Goal: Transaction & Acquisition: Purchase product/service

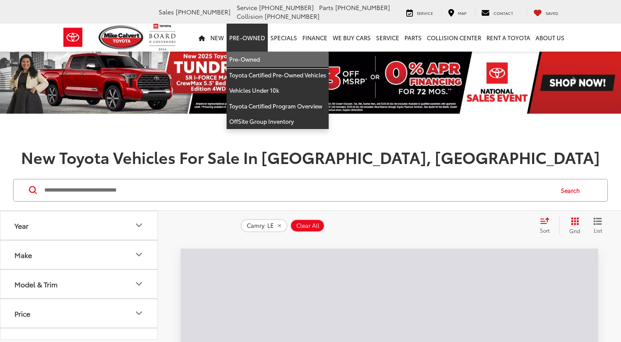
click at [266, 64] on link "Pre-Owned" at bounding box center [277, 60] width 102 height 16
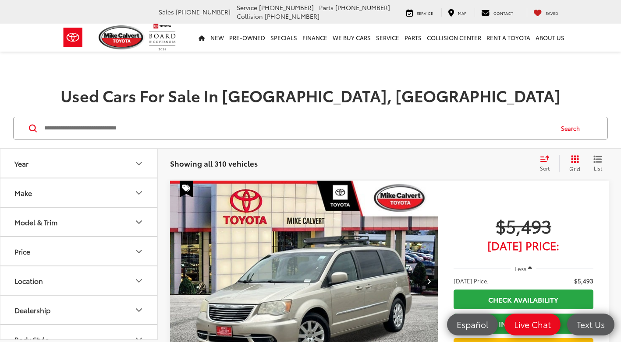
click at [99, 192] on button "Make" at bounding box center [79, 193] width 158 height 28
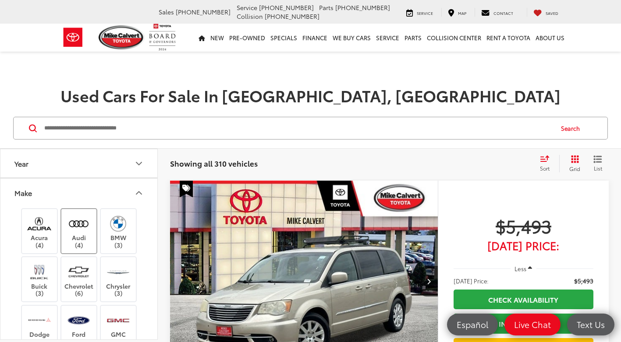
click at [80, 230] on img at bounding box center [79, 224] width 24 height 21
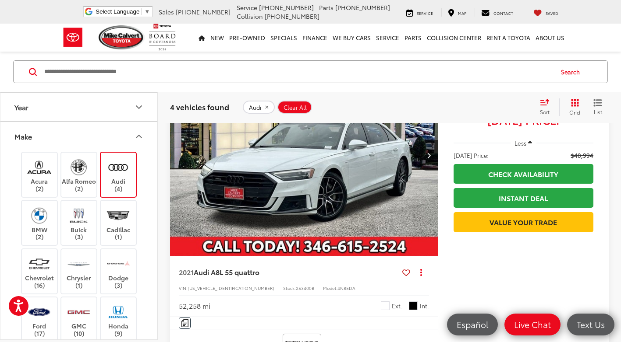
scroll to position [788, 0]
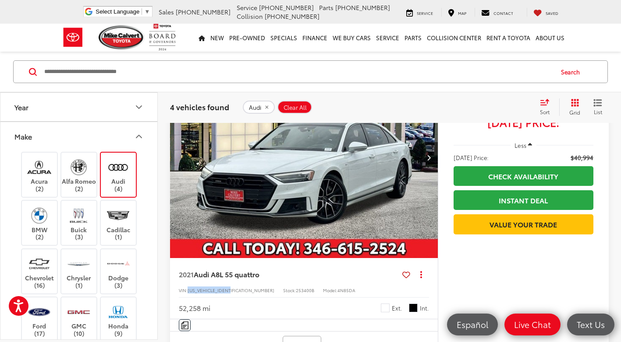
drag, startPoint x: 238, startPoint y: 289, endPoint x: 188, endPoint y: 290, distance: 49.9
click at [188, 290] on div "VIN: [US_VEHICLE_IDENTIFICATION_NUMBER] Stock: 253400B Model: 4N85DA" at bounding box center [304, 290] width 250 height 6
copy span "[US_VEHICLE_IDENTIFICATION_NUMBER]"
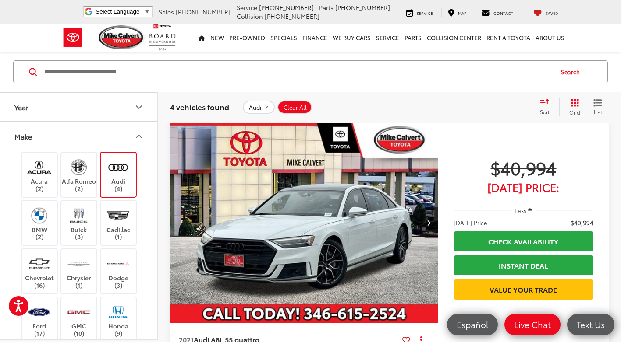
scroll to position [745, 0]
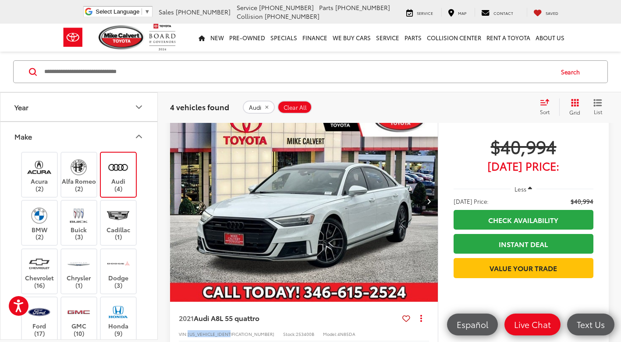
click at [433, 201] on button "Next image" at bounding box center [429, 201] width 18 height 31
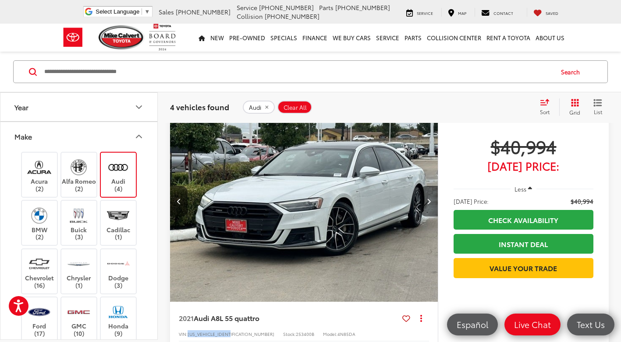
click at [433, 201] on button "Next image" at bounding box center [429, 201] width 18 height 31
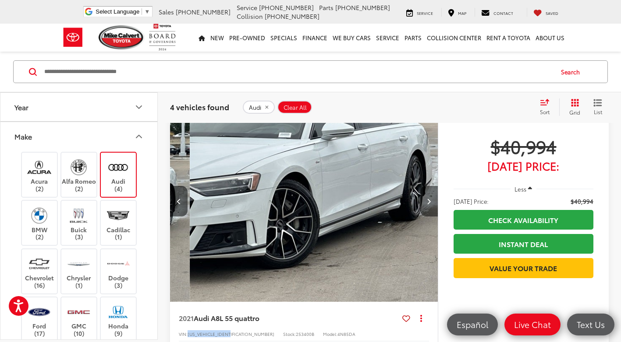
click at [433, 201] on button "Next image" at bounding box center [429, 201] width 18 height 31
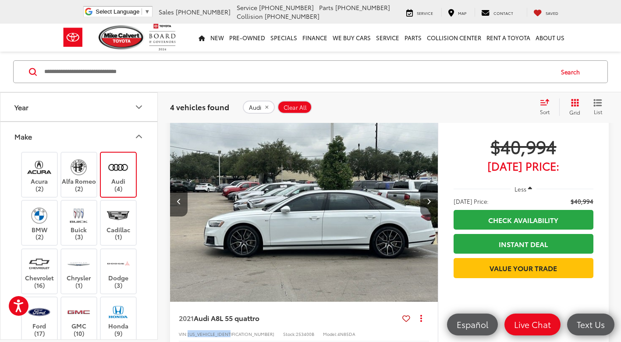
click at [433, 201] on button "Next image" at bounding box center [429, 201] width 18 height 31
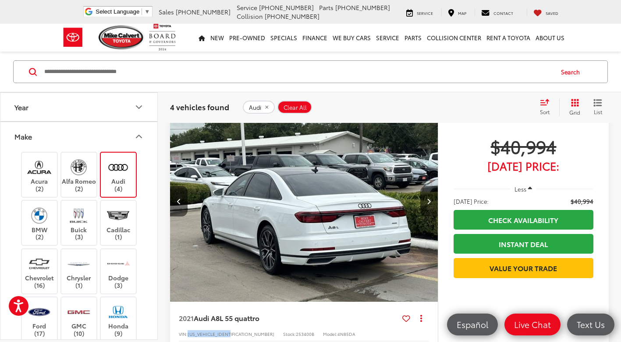
click at [433, 201] on button "Next image" at bounding box center [429, 201] width 18 height 31
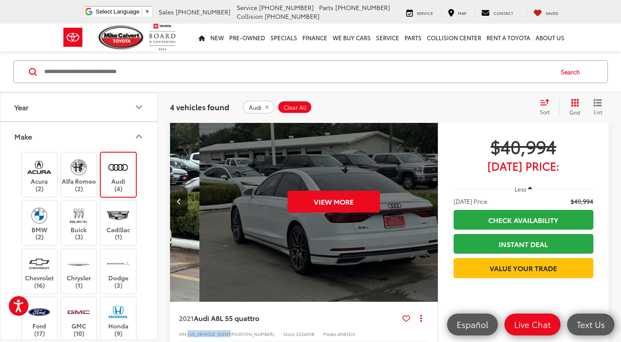
scroll to position [0, 1345]
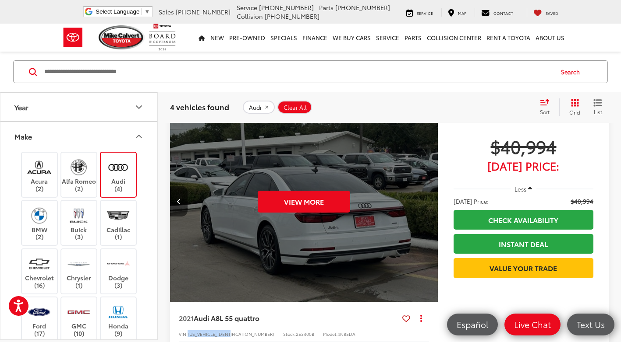
click at [431, 201] on div "View More" at bounding box center [303, 201] width 269 height 201
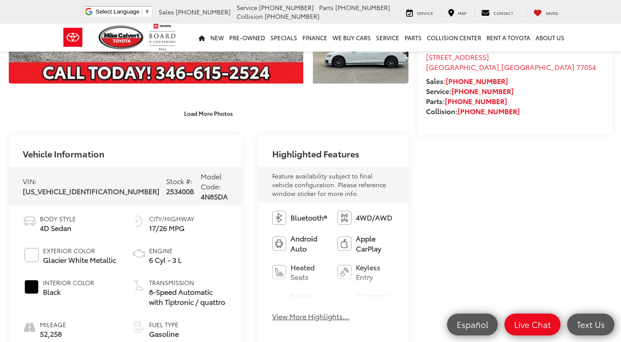
click at [264, 318] on div "Bluetooth® 4WD/AWD Android Auto Apple CarPlay Heated Seats Keyless Entry Keyles…" at bounding box center [333, 269] width 150 height 134
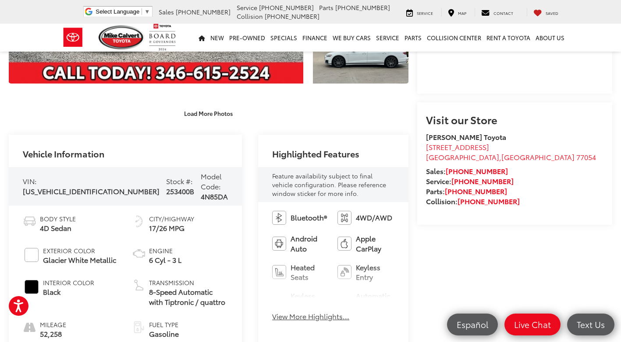
click at [272, 315] on button "View More Highlights..." at bounding box center [310, 317] width 77 height 10
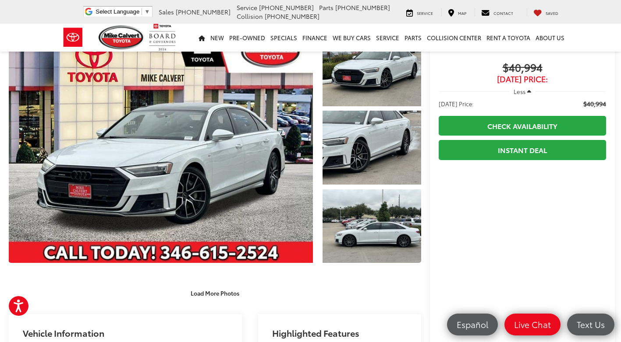
scroll to position [44, 0]
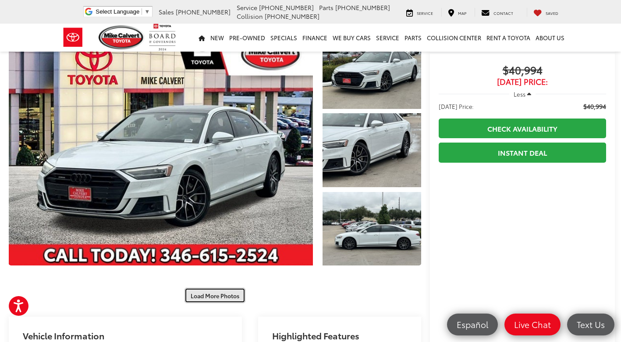
click at [228, 288] on button "Load More Photos" at bounding box center [214, 295] width 61 height 15
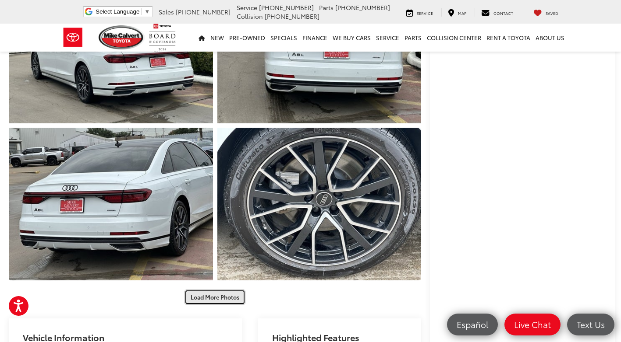
scroll to position [350, 0]
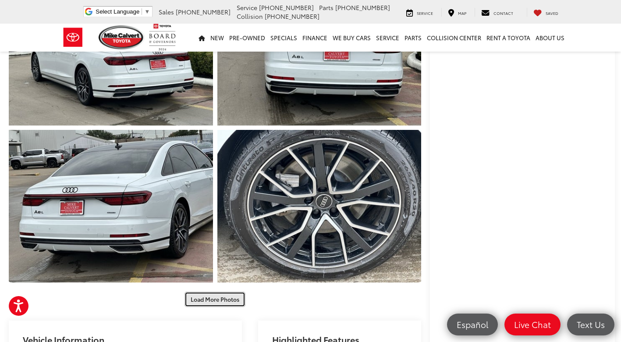
click at [211, 292] on button "Load More Photos" at bounding box center [214, 299] width 61 height 15
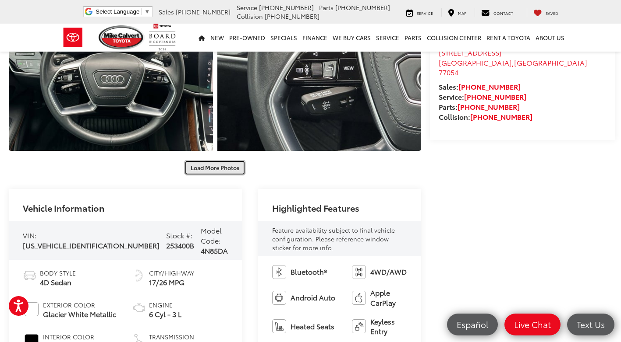
scroll to position [701, 0]
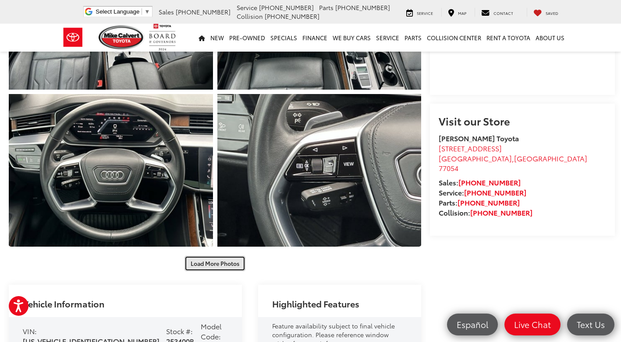
click at [206, 256] on button "Load More Photos" at bounding box center [214, 263] width 61 height 15
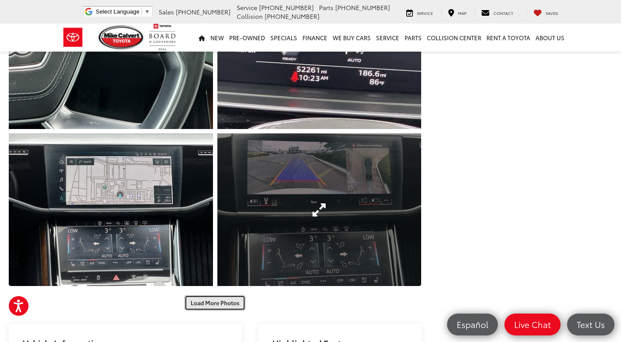
scroll to position [963, 0]
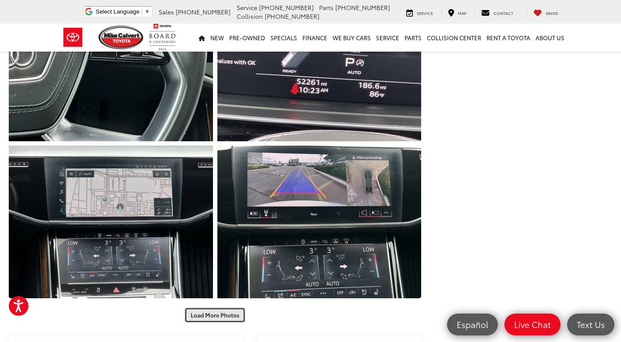
click at [210, 308] on button "Load More Photos" at bounding box center [214, 315] width 61 height 15
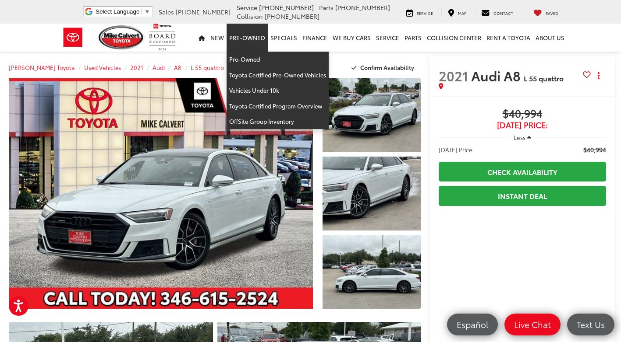
scroll to position [0, 0]
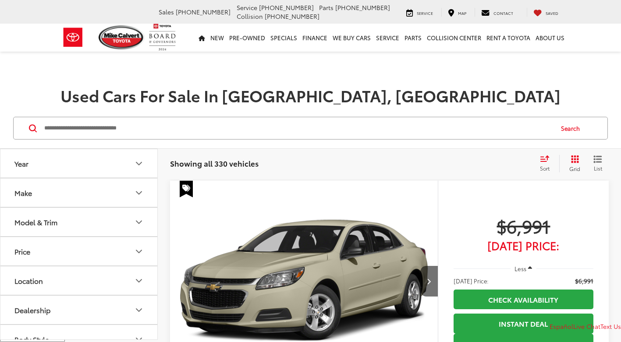
click at [102, 229] on button "Model & Trim" at bounding box center [79, 222] width 158 height 28
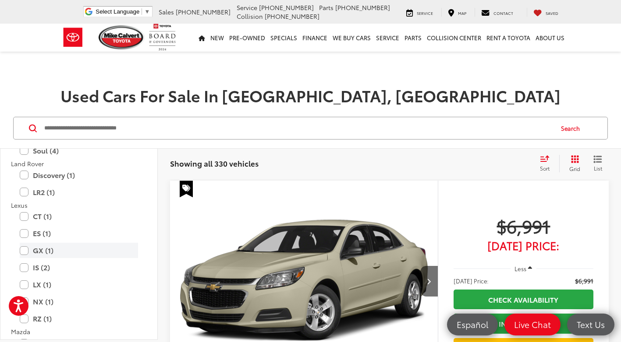
scroll to position [1270, 0]
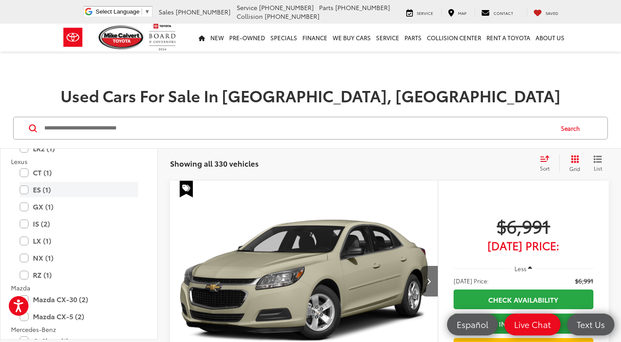
click at [95, 192] on label "ES (1)" at bounding box center [79, 189] width 118 height 15
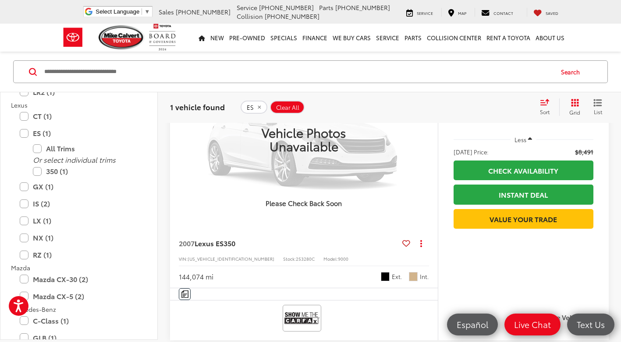
scroll to position [131, 0]
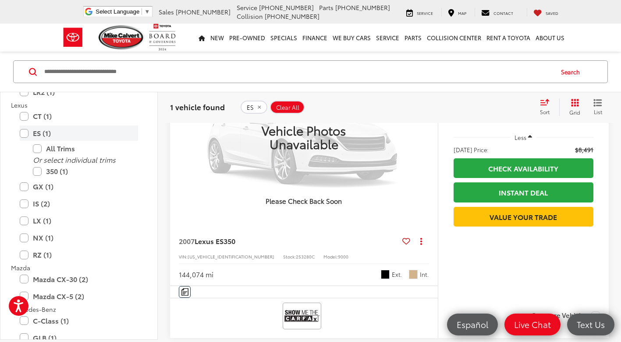
click at [40, 128] on label "ES (1)" at bounding box center [79, 133] width 118 height 15
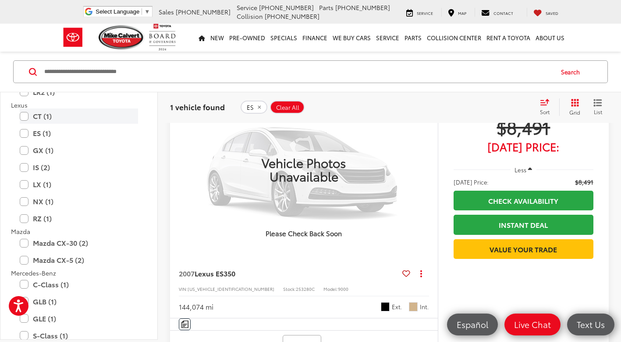
scroll to position [56, 0]
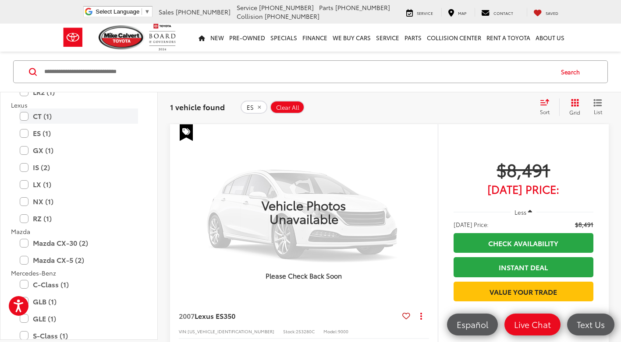
click at [36, 120] on label "CT (1)" at bounding box center [79, 116] width 118 height 15
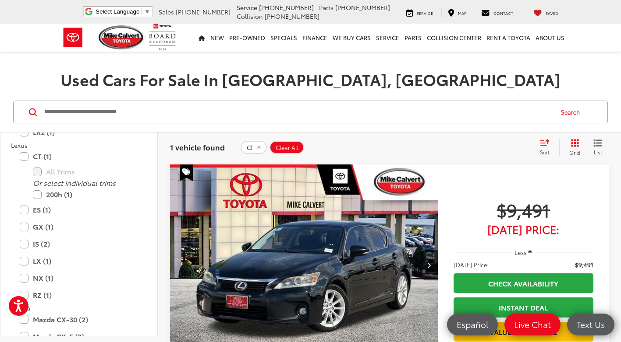
scroll to position [13, 0]
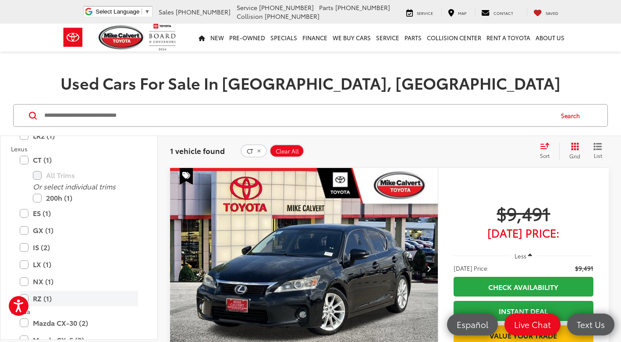
drag, startPoint x: 57, startPoint y: 300, endPoint x: 52, endPoint y: 293, distance: 9.5
click at [57, 300] on label "RZ (1)" at bounding box center [79, 298] width 118 height 15
click at [50, 289] on label "NX (1)" at bounding box center [79, 281] width 118 height 15
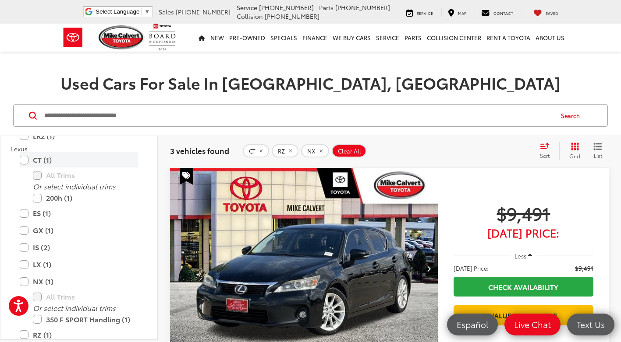
click at [21, 160] on label "CT (1)" at bounding box center [79, 159] width 118 height 15
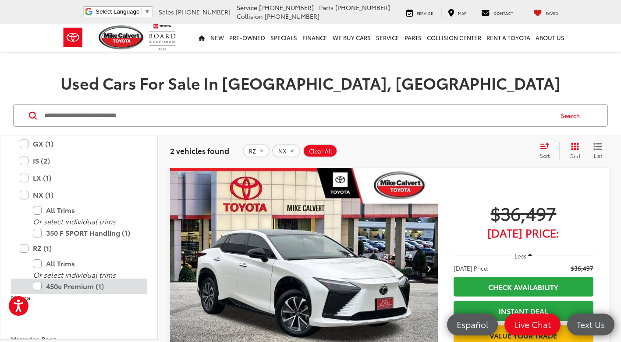
scroll to position [1236, 0]
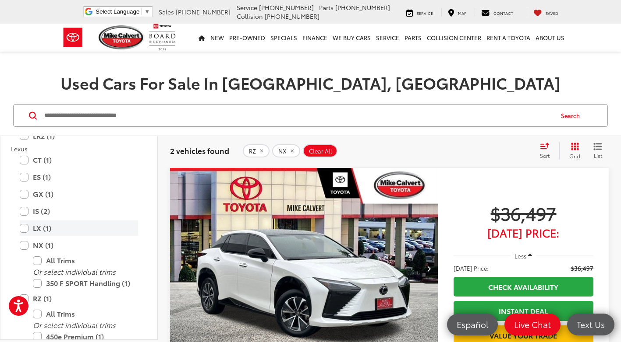
click at [28, 232] on label "LX (1)" at bounding box center [79, 228] width 118 height 15
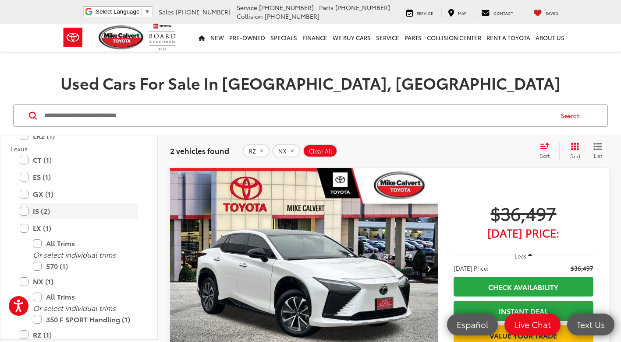
click at [25, 213] on label "IS (2)" at bounding box center [79, 211] width 118 height 15
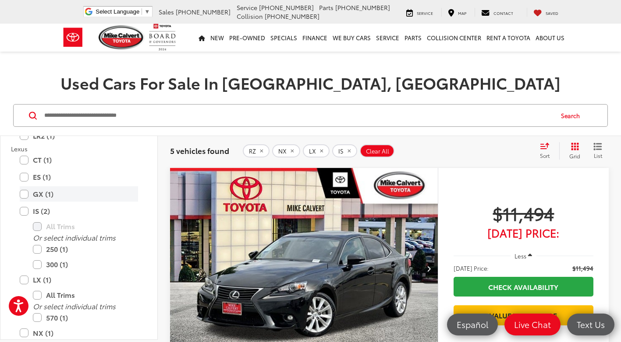
click at [27, 196] on label "GX (1)" at bounding box center [79, 194] width 118 height 15
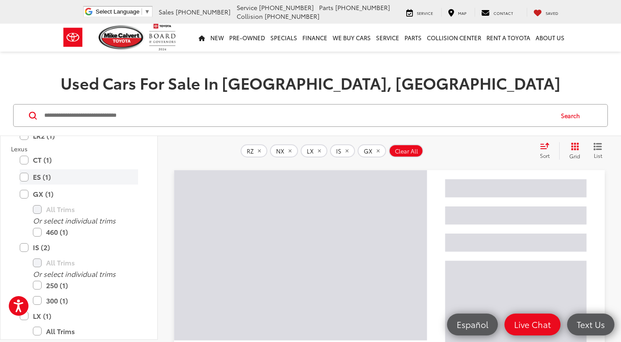
click at [24, 178] on label "ES (1)" at bounding box center [79, 176] width 118 height 15
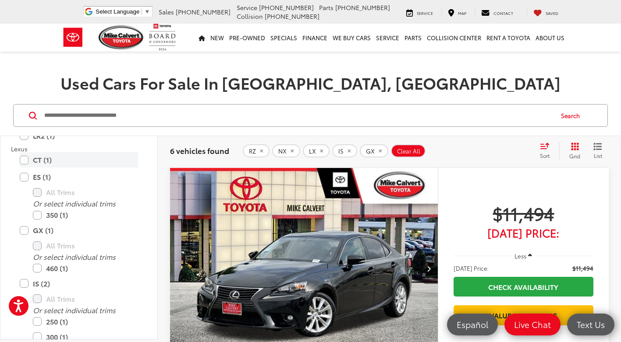
click at [25, 161] on label "CT (1)" at bounding box center [79, 159] width 118 height 15
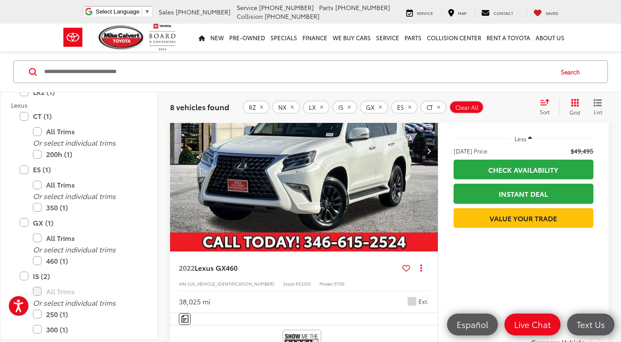
scroll to position [2378, 0]
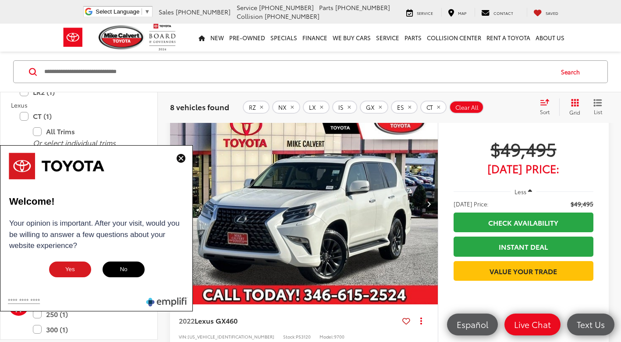
drag, startPoint x: 219, startPoint y: 184, endPoint x: 182, endPoint y: 155, distance: 47.7
click at [182, 155] on img at bounding box center [180, 158] width 9 height 9
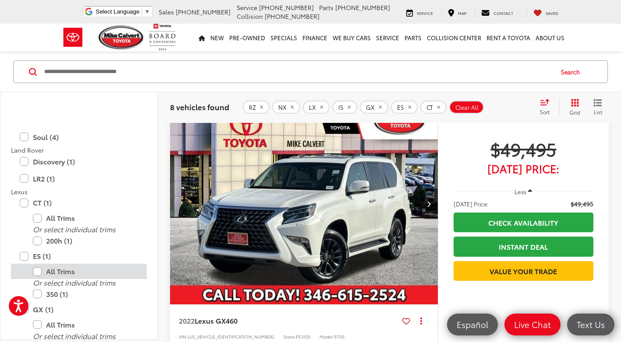
scroll to position [1148, 0]
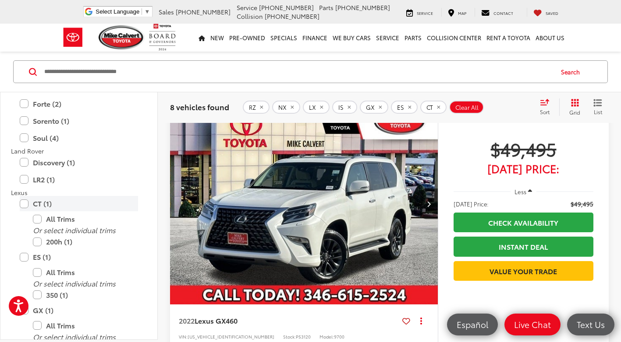
click at [25, 201] on label "CT (1)" at bounding box center [79, 203] width 118 height 15
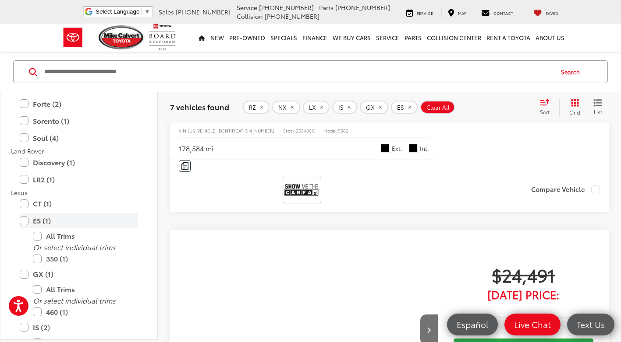
scroll to position [56, 0]
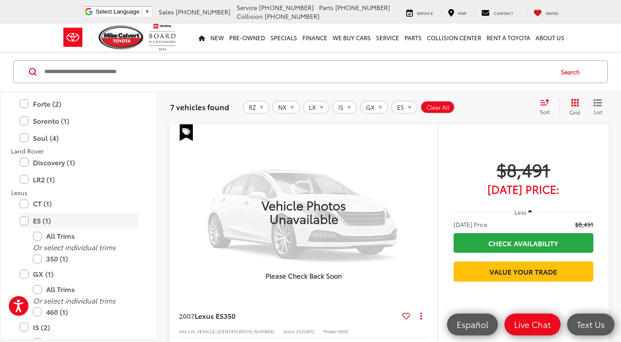
click at [24, 219] on label "ES (1)" at bounding box center [79, 220] width 118 height 15
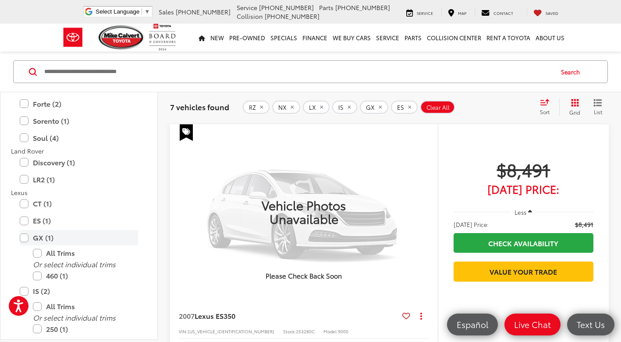
click at [22, 234] on label "GX (1)" at bounding box center [79, 237] width 118 height 15
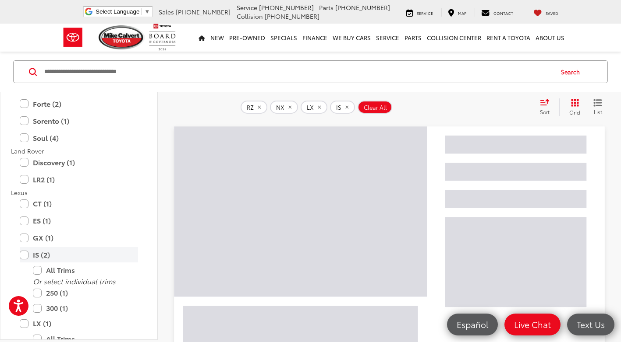
click at [28, 252] on label "IS (2)" at bounding box center [79, 254] width 118 height 15
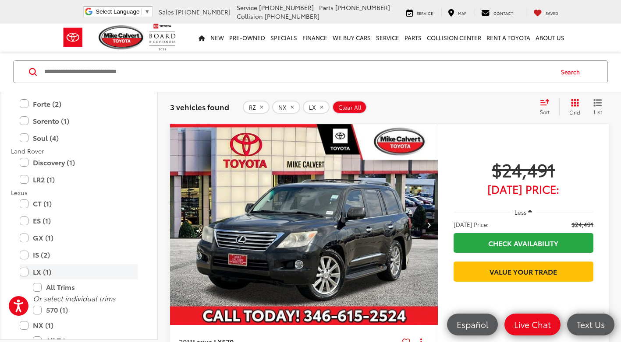
click at [28, 271] on label "LX (1)" at bounding box center [79, 272] width 118 height 15
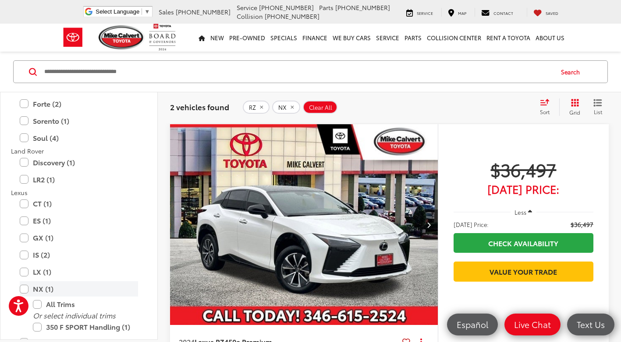
click at [28, 283] on label "NX (1)" at bounding box center [79, 289] width 118 height 15
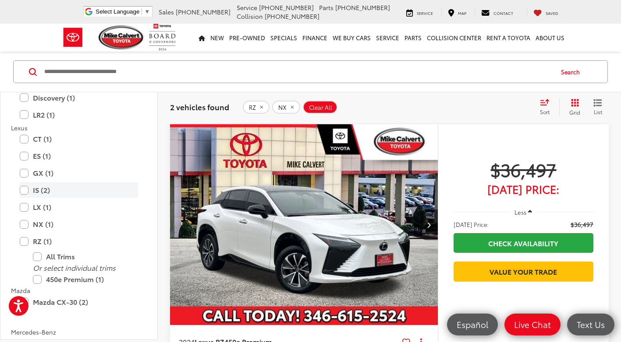
scroll to position [1236, 0]
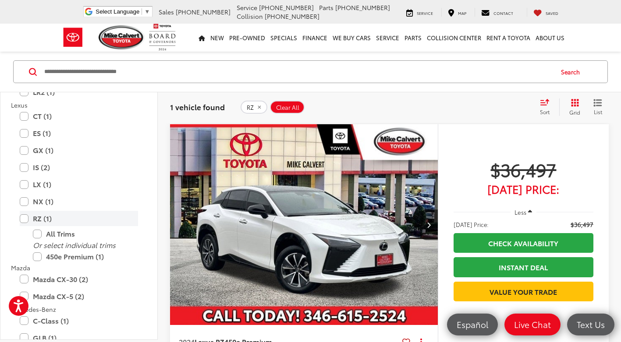
click at [28, 221] on label "RZ (1)" at bounding box center [79, 218] width 118 height 15
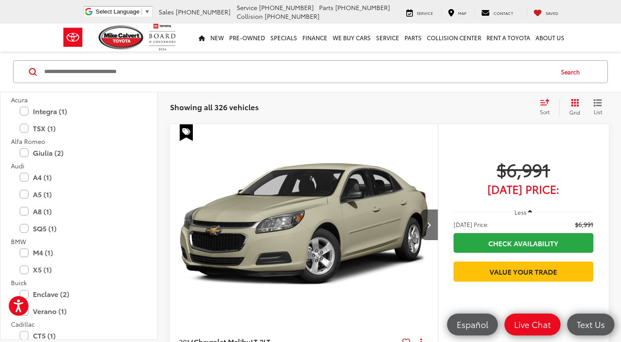
scroll to position [44, 0]
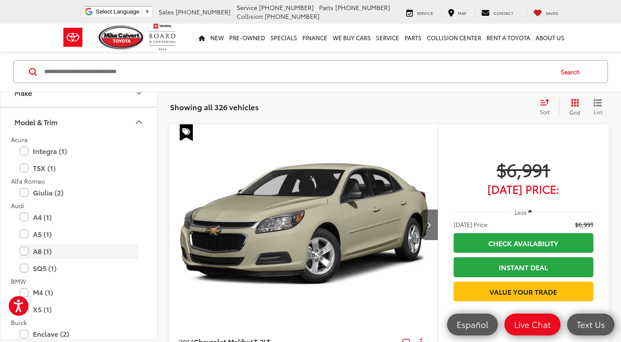
click at [45, 251] on label "A8 (1)" at bounding box center [79, 251] width 118 height 15
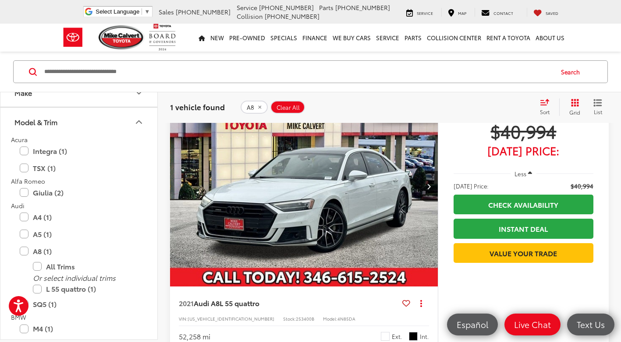
scroll to position [56, 0]
